Goal: Task Accomplishment & Management: Manage account settings

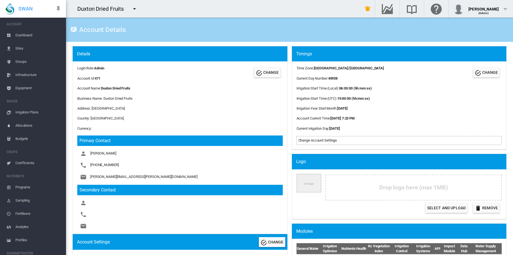
click at [135, 10] on md-icon "icon-menu-down" at bounding box center [134, 9] width 7 height 7
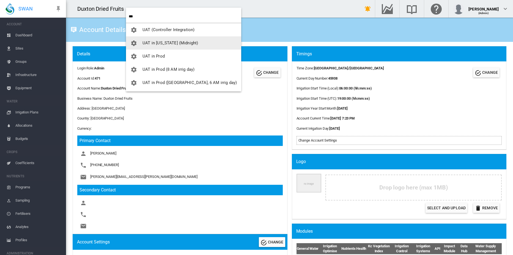
type input "***"
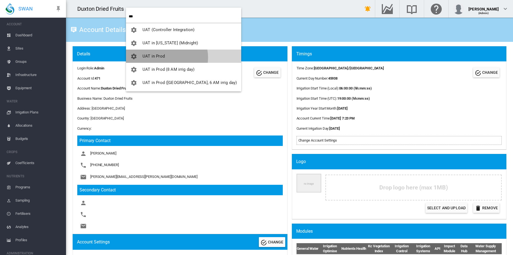
click at [167, 57] on button "UAT in Prod" at bounding box center [183, 56] width 115 height 13
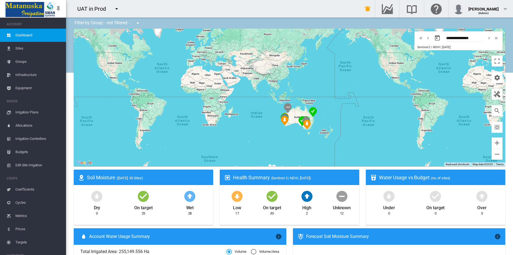
click at [117, 10] on md-icon "icon-menu-down" at bounding box center [116, 9] width 7 height 7
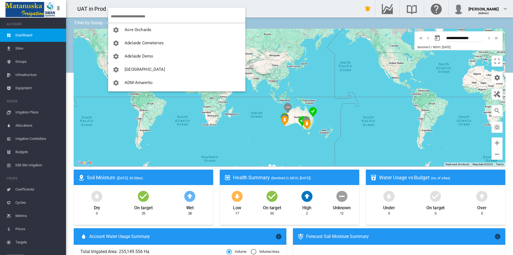
click at [137, 16] on input "search" at bounding box center [178, 16] width 135 height 13
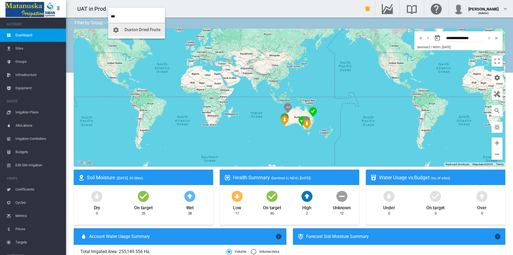
type input "***"
click at [135, 30] on span "Duxton Dried Fruits" at bounding box center [143, 29] width 36 height 5
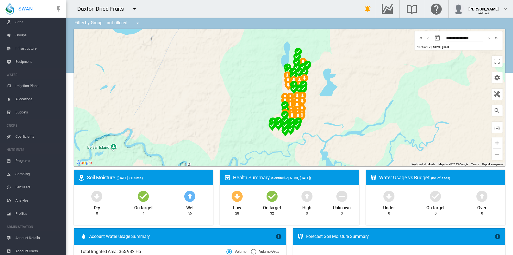
scroll to position [29, 0]
click at [37, 234] on span "Account Details" at bounding box center [38, 234] width 46 height 13
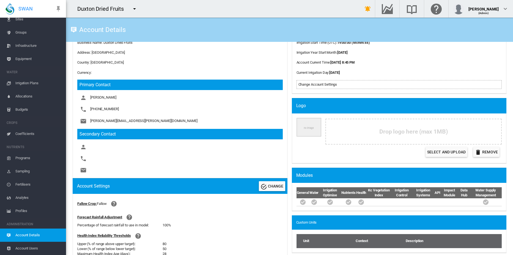
scroll to position [241, 0]
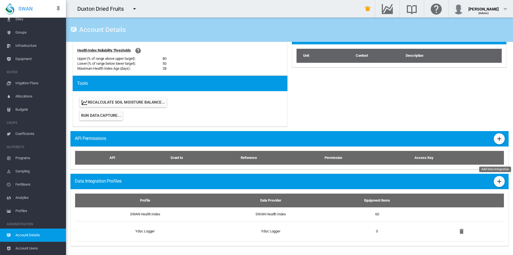
click at [496, 181] on md-icon "icon-plus" at bounding box center [499, 181] width 7 height 7
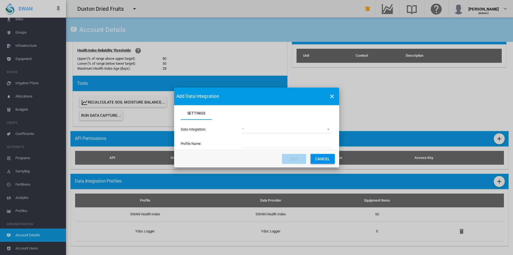
click at [264, 128] on md-select "(deprecated) Toro Lynx Course By Station Adcon Soil Moisture Aquacheck Soil Moi…" at bounding box center [287, 129] width 90 height 8
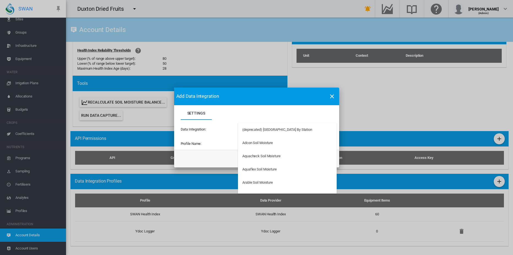
type md-option "34"
type md-option "33"
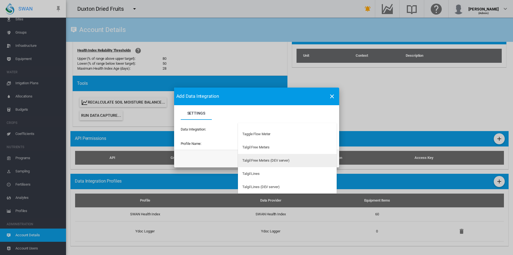
scroll to position [1431, 0]
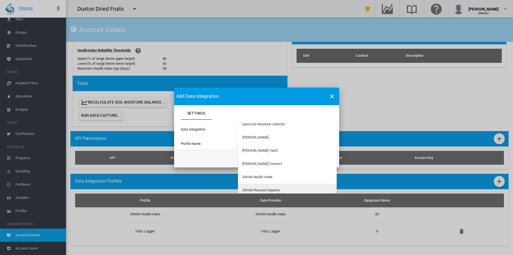
click at [279, 189] on div "SWAN Planned Irrigation" at bounding box center [261, 190] width 38 height 5
type input "**********"
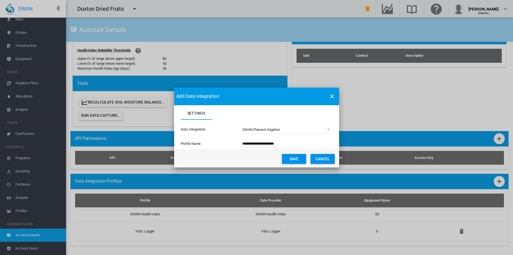
click at [293, 159] on button "Save" at bounding box center [294, 159] width 24 height 10
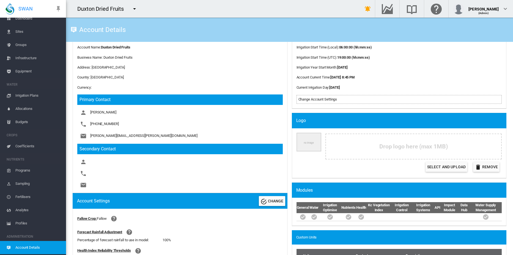
scroll to position [0, 0]
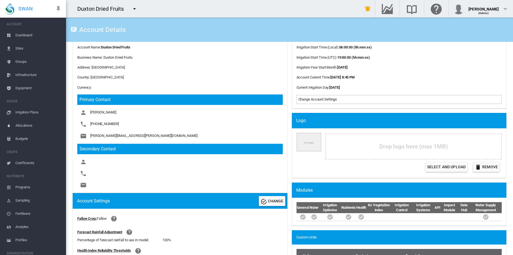
click at [135, 9] on md-icon "icon-menu-down" at bounding box center [134, 9] width 7 height 7
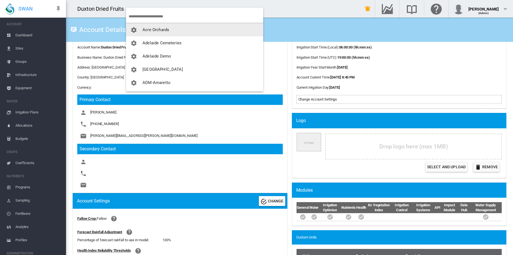
click at [152, 31] on span "Acre Orchards" at bounding box center [155, 29] width 27 height 5
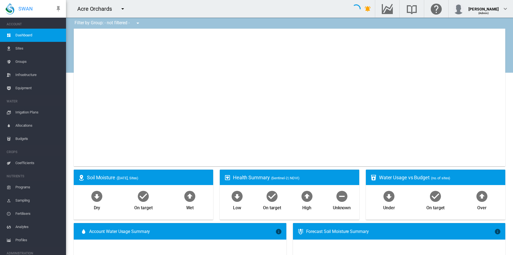
click at [123, 9] on md-icon "icon-menu-down" at bounding box center [122, 9] width 7 height 7
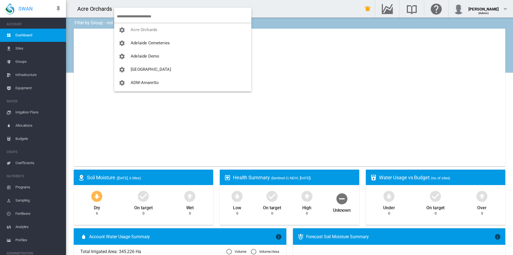
click at [145, 21] on input "search" at bounding box center [184, 16] width 135 height 13
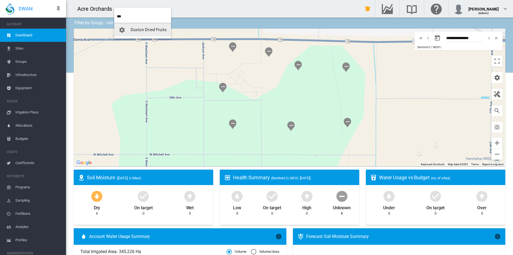
type input "***"
click at [161, 30] on span "Duxton Dried Fruits" at bounding box center [149, 29] width 36 height 5
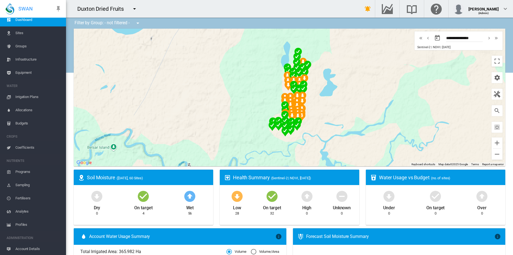
scroll to position [29, 0]
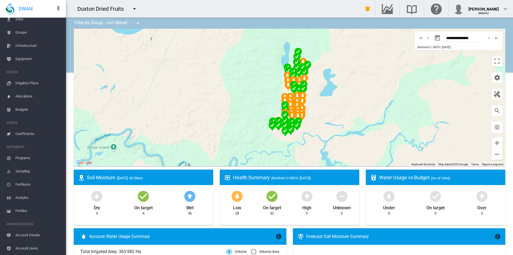
click at [36, 234] on span "Account Details" at bounding box center [38, 234] width 46 height 13
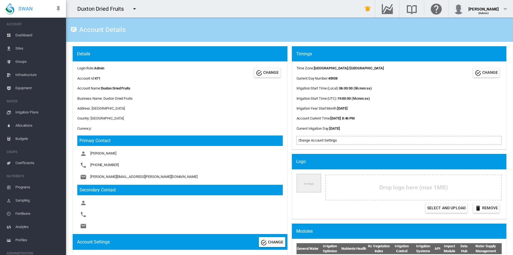
click at [31, 85] on span "Equipment" at bounding box center [38, 87] width 46 height 13
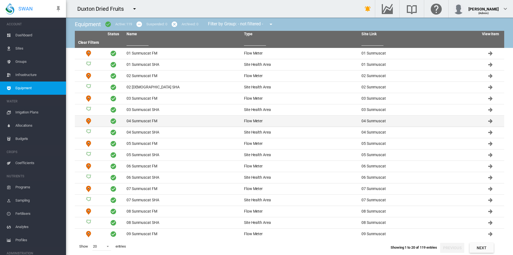
click at [146, 119] on td "04 Sunmuscat FM" at bounding box center [182, 121] width 117 height 11
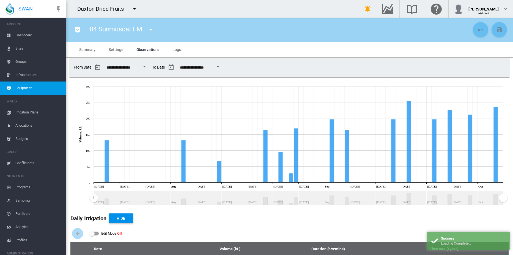
click at [116, 49] on span "Settings" at bounding box center [116, 49] width 14 height 4
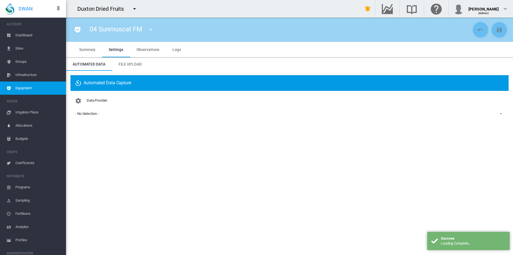
click at [92, 114] on div "- No Selection -" at bounding box center [86, 113] width 23 height 4
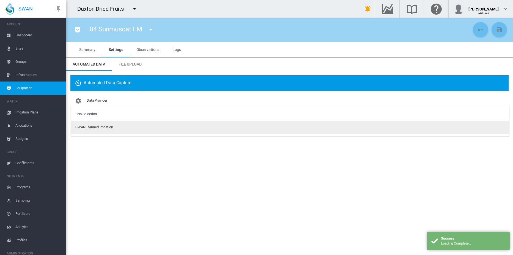
click at [100, 126] on div "SWAN Planned Irrigation" at bounding box center [94, 127] width 38 height 5
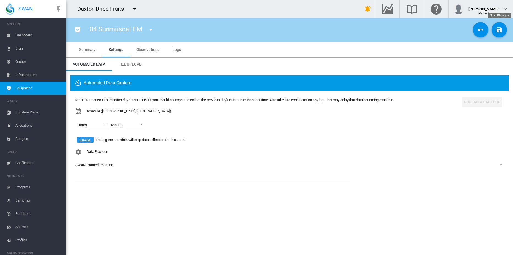
click at [498, 30] on md-icon "icon-content-save" at bounding box center [499, 29] width 7 height 7
click at [135, 10] on md-icon "icon-menu-down" at bounding box center [134, 9] width 7 height 7
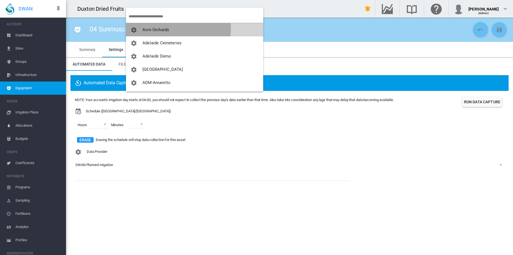
click at [152, 28] on span "Acre Orchards" at bounding box center [155, 29] width 27 height 5
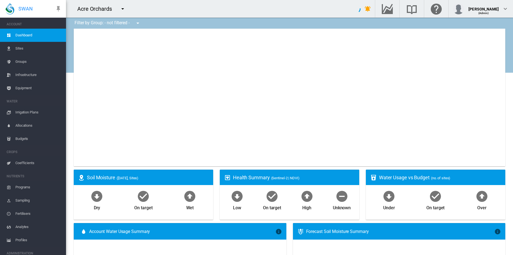
type input "**********"
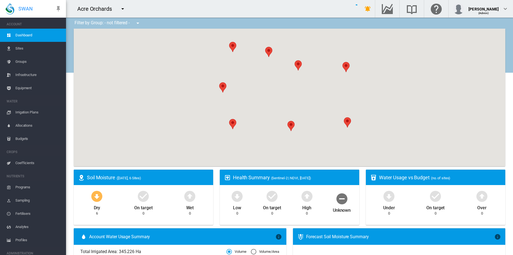
click at [122, 8] on md-icon "icon-menu-down" at bounding box center [122, 9] width 7 height 7
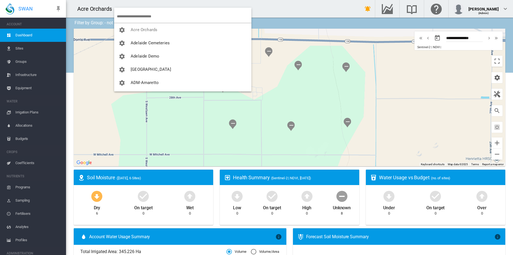
click at [127, 15] on input "search" at bounding box center [184, 16] width 135 height 13
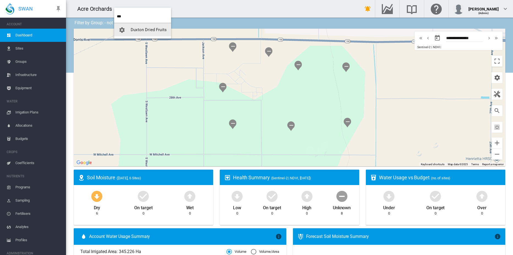
type input "***"
click at [149, 29] on span "Duxton Dried Fruits" at bounding box center [149, 29] width 36 height 5
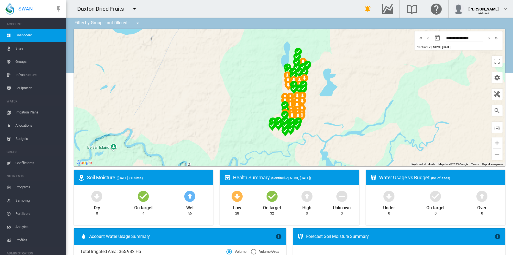
click at [26, 87] on span "Equipment" at bounding box center [38, 87] width 46 height 13
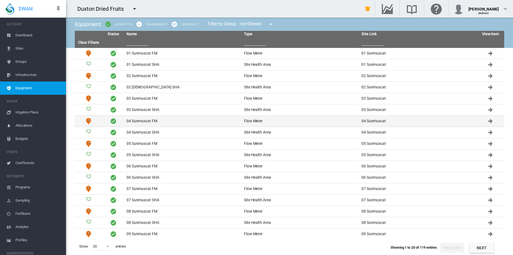
click at [150, 119] on td "04 Sunmuscat FM" at bounding box center [182, 121] width 117 height 11
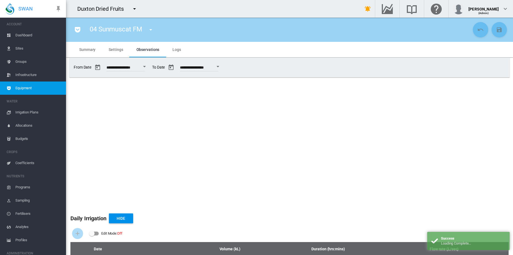
click at [115, 48] on span "Settings" at bounding box center [116, 49] width 14 height 4
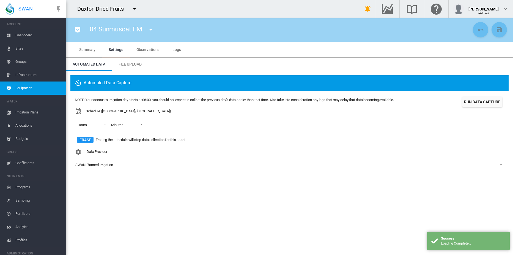
click at [105, 123] on md-select "00 01 02 03 04 05 06 07 08 09 10 11 12 13 14 15 16 17 18 19 20 21 22 23" at bounding box center [99, 124] width 19 height 8
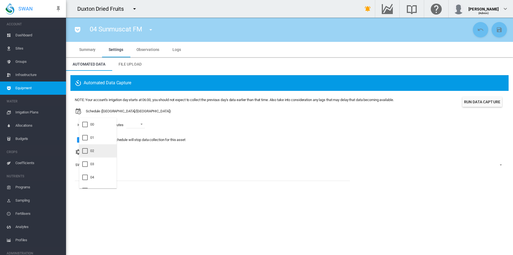
click at [85, 150] on div at bounding box center [85, 151] width 6 height 6
click at [140, 123] on md-backdrop at bounding box center [256, 127] width 513 height 255
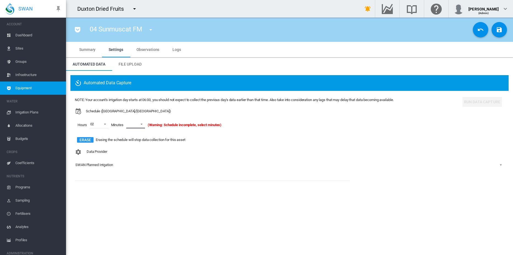
click at [142, 124] on span at bounding box center [140, 123] width 7 height 5
click at [130, 162] on div "02" at bounding box center [129, 163] width 4 height 5
click at [499, 29] on md-icon "icon-content-save" at bounding box center [499, 29] width 7 height 7
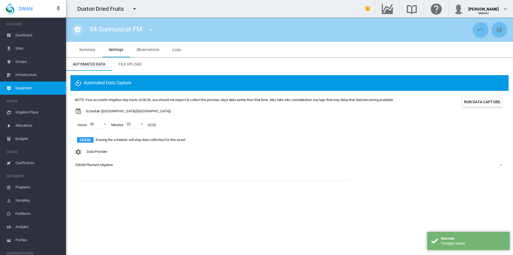
click at [79, 30] on md-icon "icon-pocket" at bounding box center [77, 29] width 7 height 7
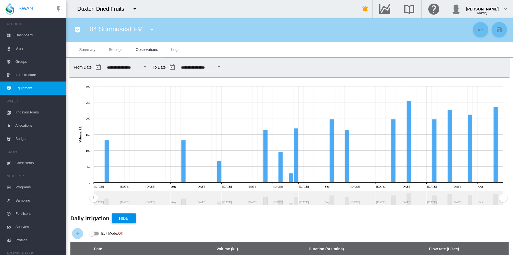
click at [116, 50] on span "Settings" at bounding box center [116, 49] width 14 height 4
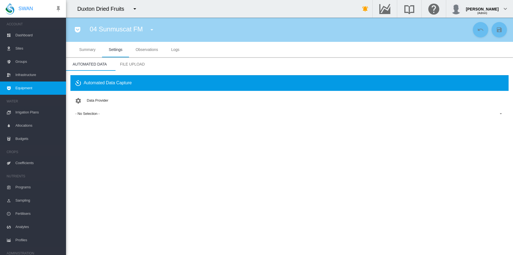
click at [96, 115] on div "- No Selection -" at bounding box center [87, 113] width 24 height 4
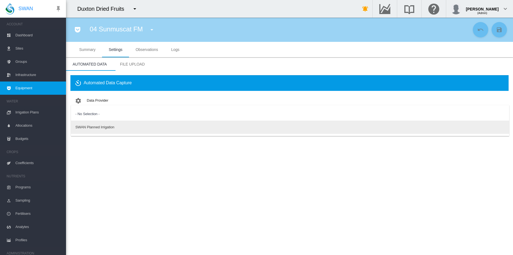
click at [101, 126] on div "SWAN Planned Irrigation" at bounding box center [94, 127] width 39 height 5
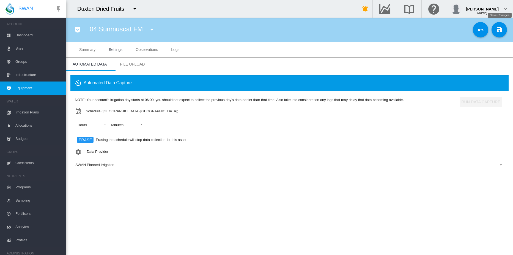
click at [501, 32] on md-icon "icon-content-save" at bounding box center [499, 29] width 7 height 7
